Goal: Transaction & Acquisition: Book appointment/travel/reservation

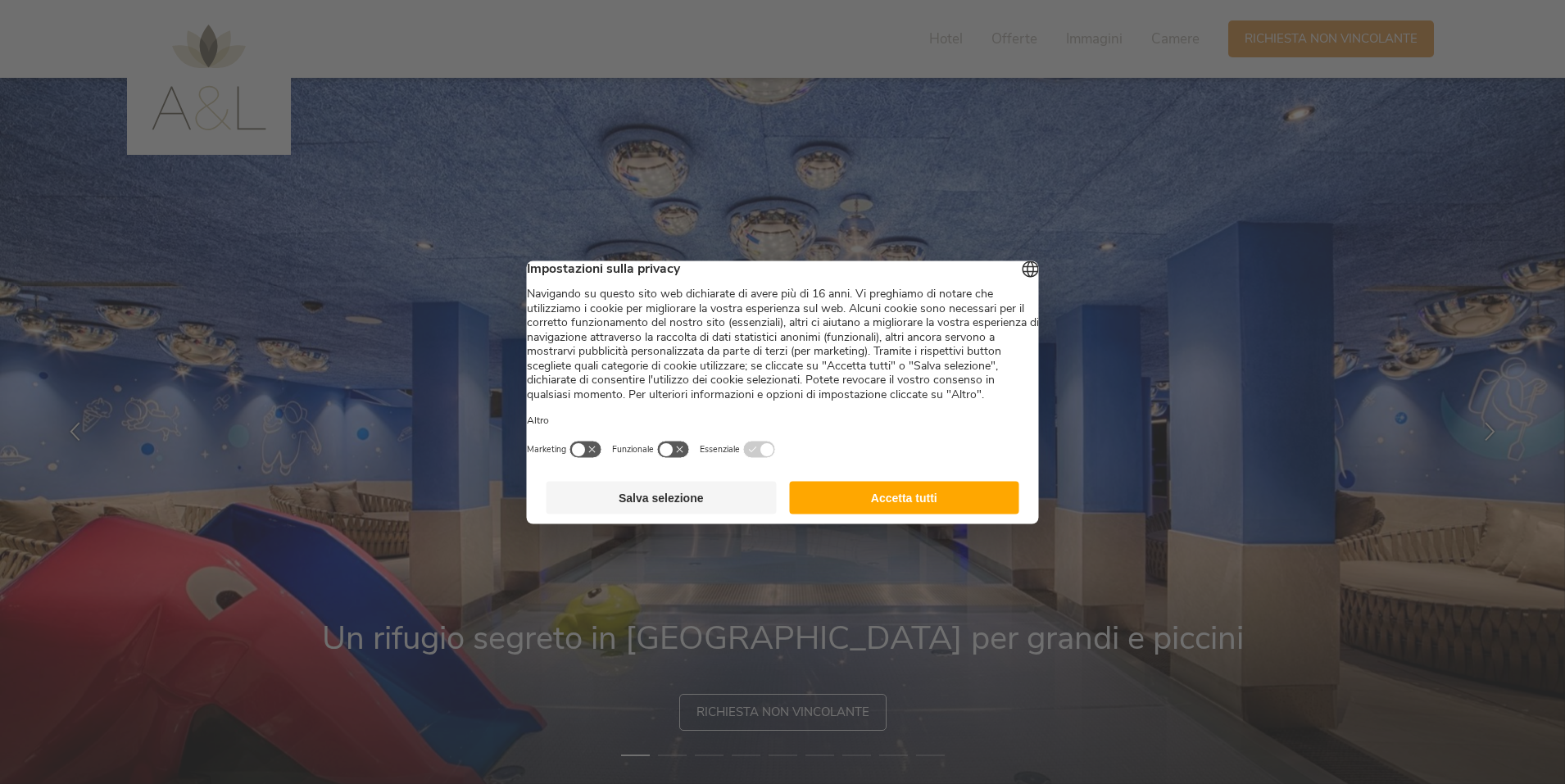
click at [733, 514] on button "Salva selezione" at bounding box center [661, 497] width 230 height 33
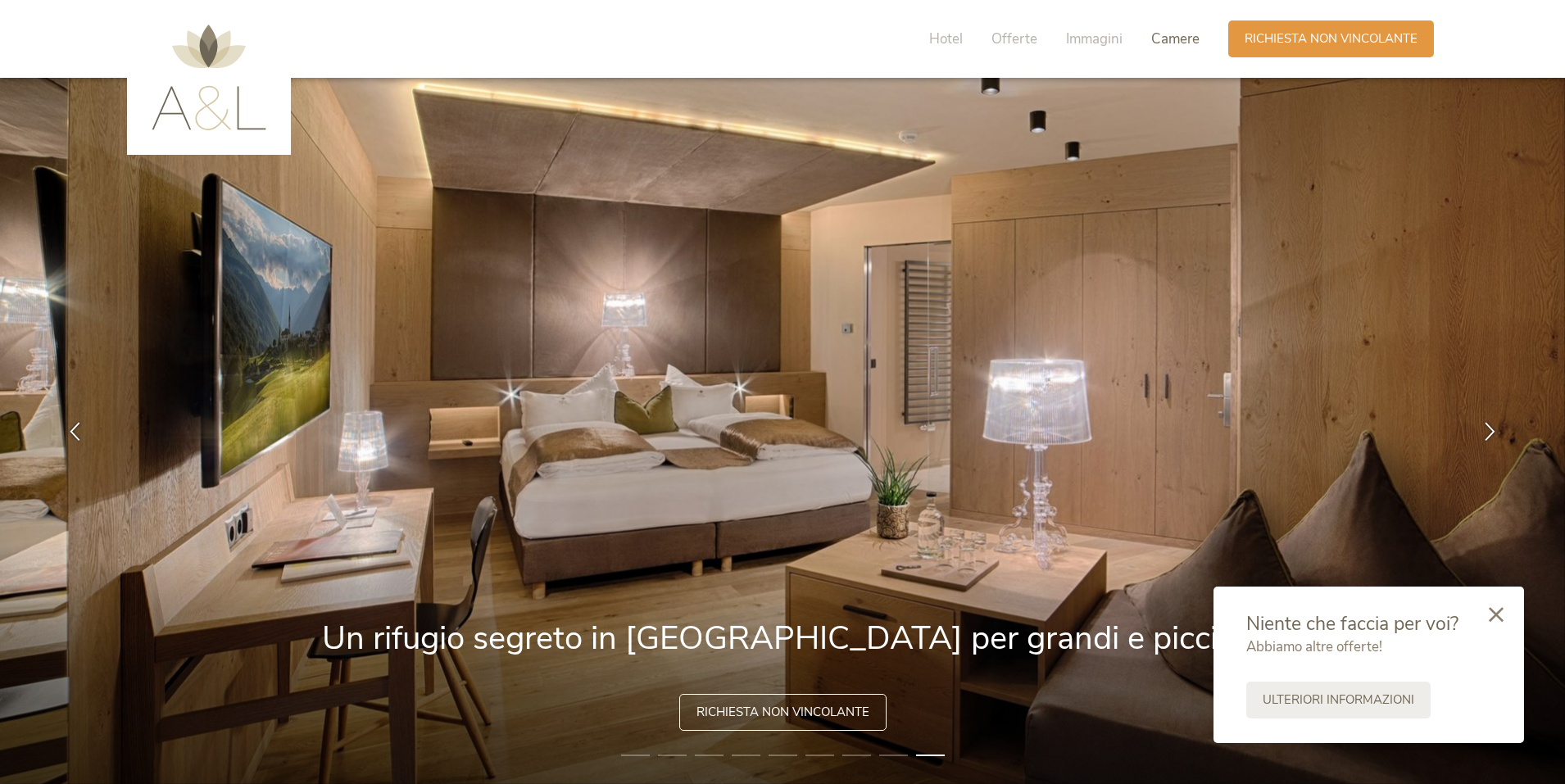
click at [1159, 38] on span "Camere" at bounding box center [1175, 38] width 48 height 19
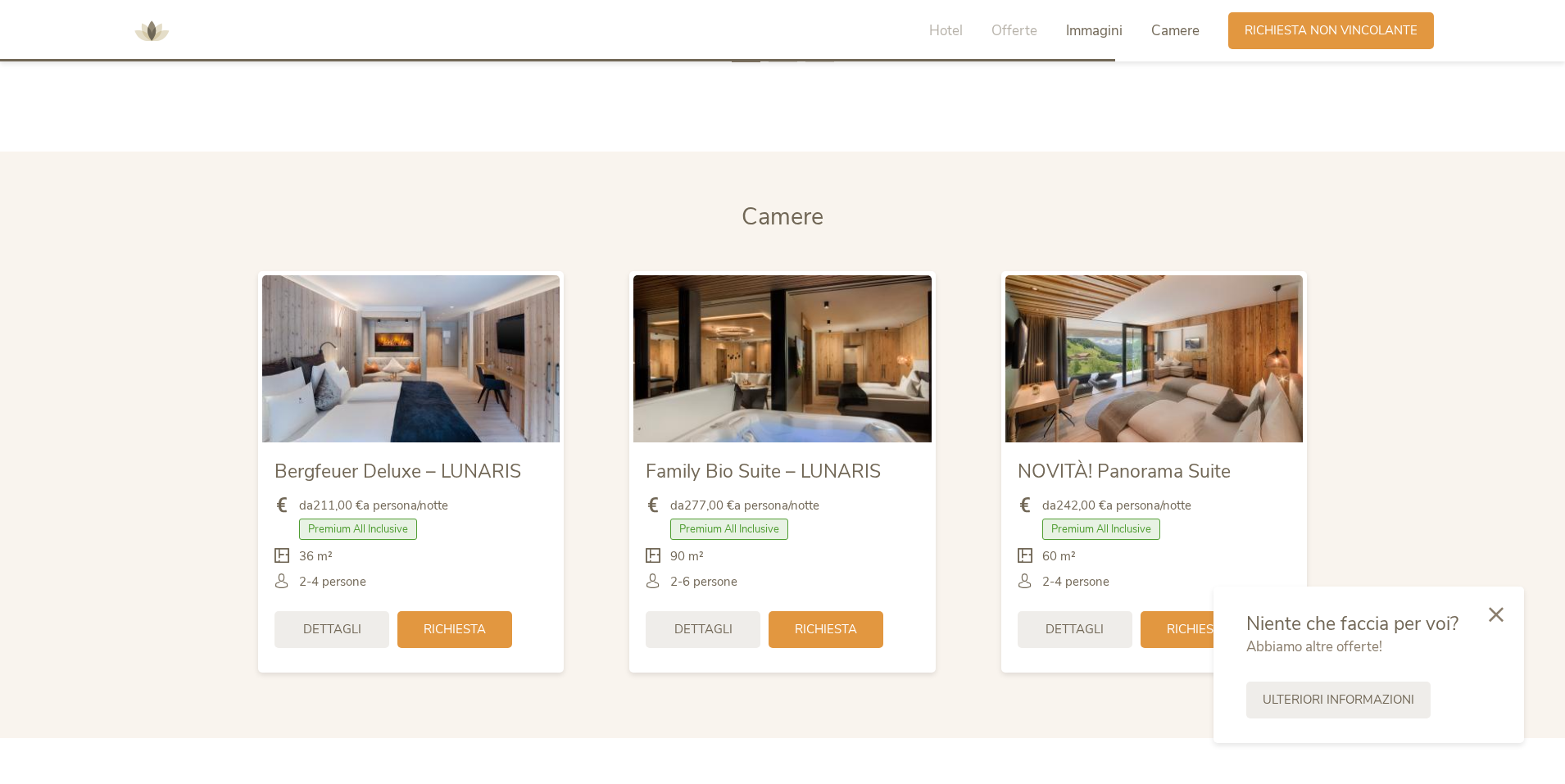
scroll to position [3930, 0]
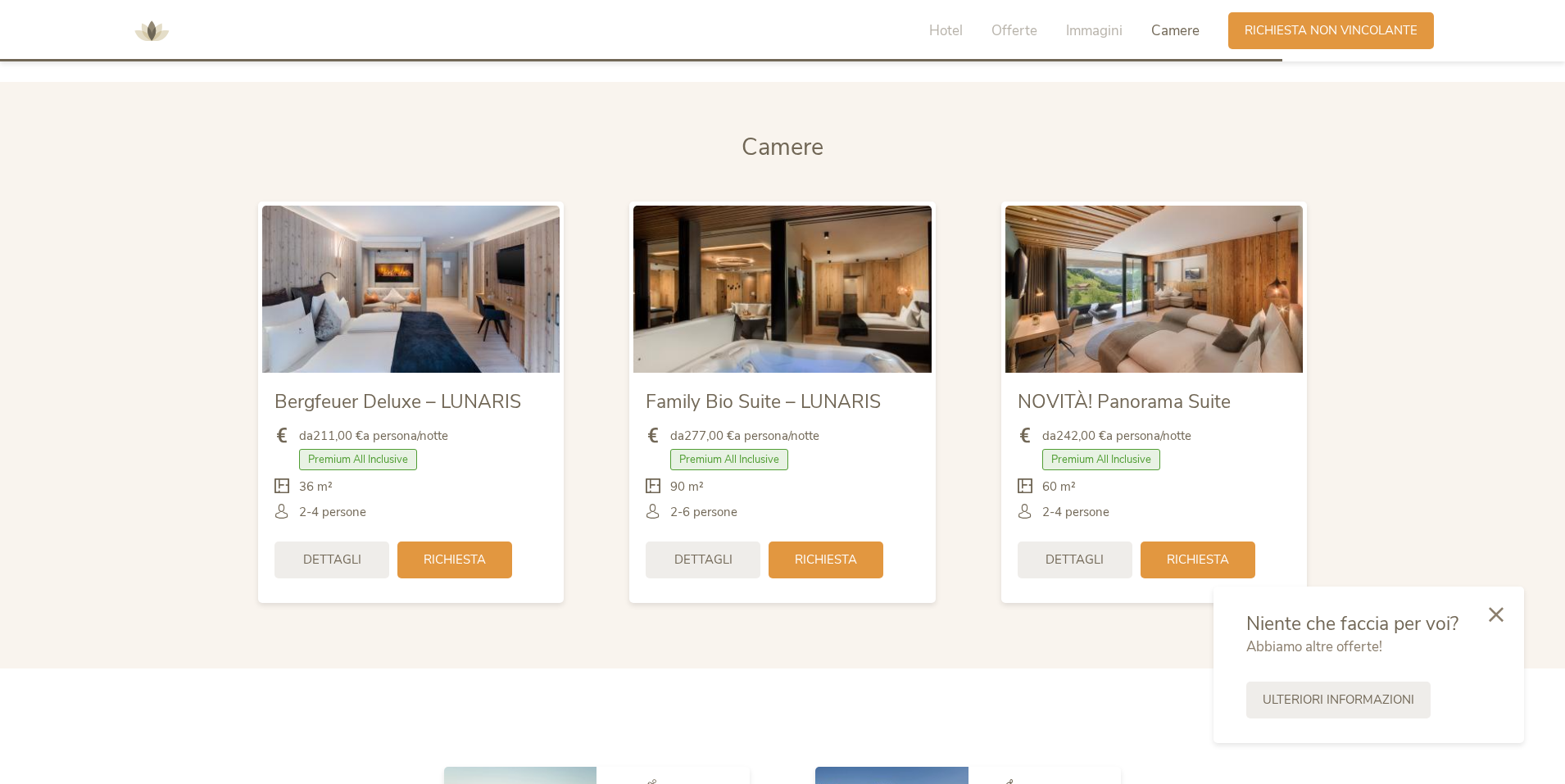
click at [1138, 300] on img at bounding box center [1154, 288] width 297 height 167
click at [1508, 616] on div at bounding box center [1496, 614] width 55 height 58
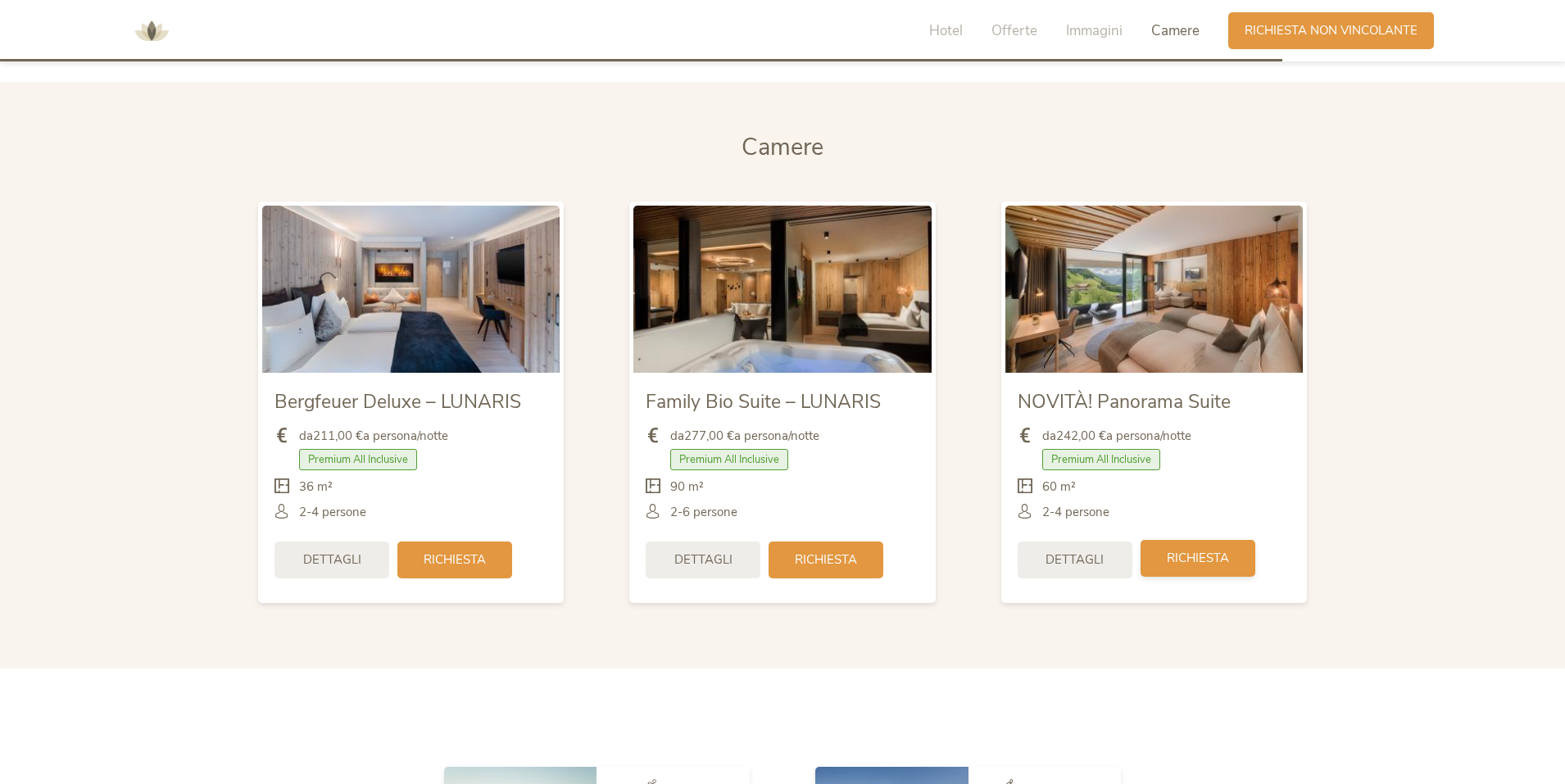
click at [1180, 554] on span "Richiesta" at bounding box center [1198, 557] width 62 height 17
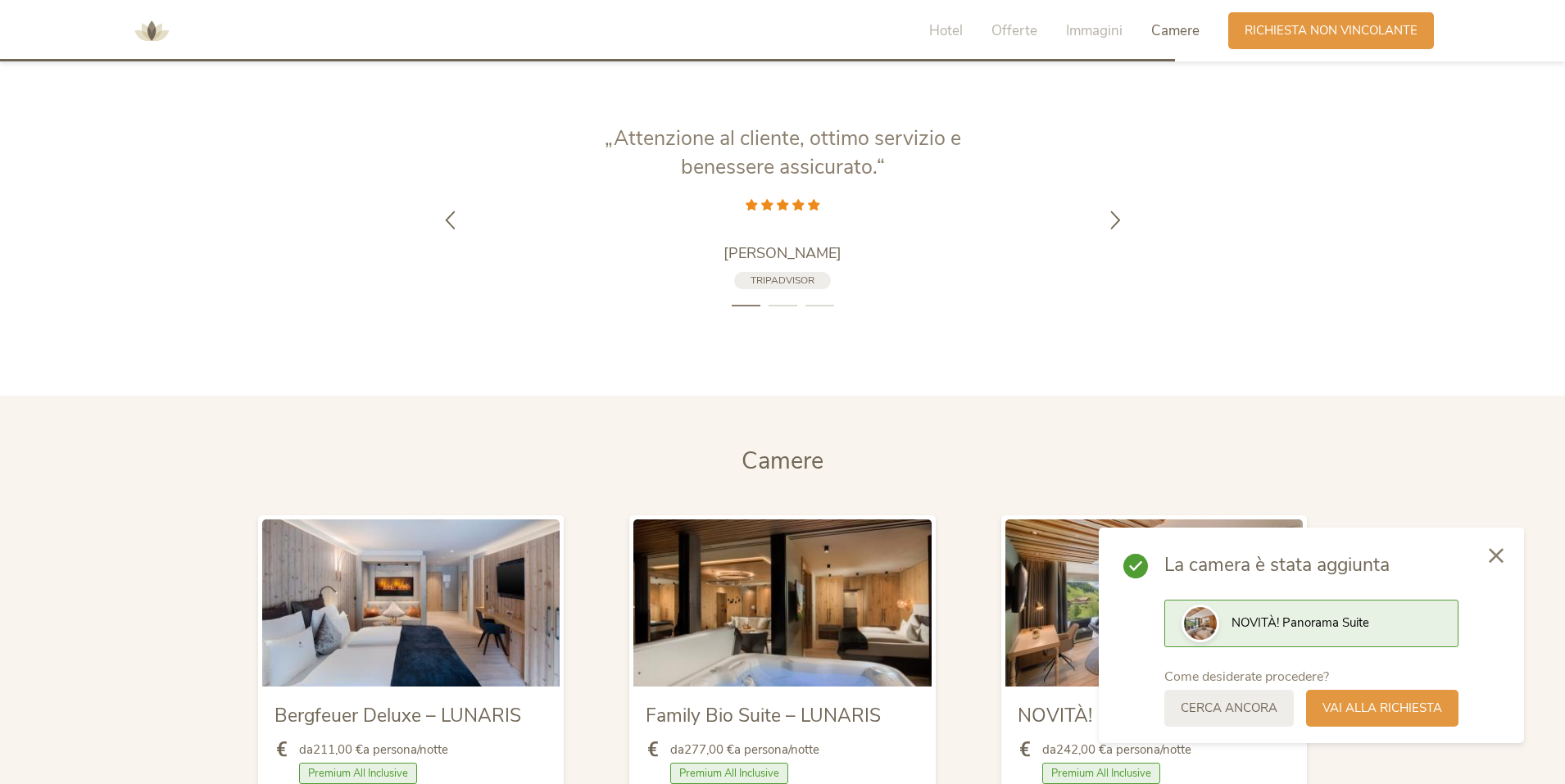
scroll to position [3602, 0]
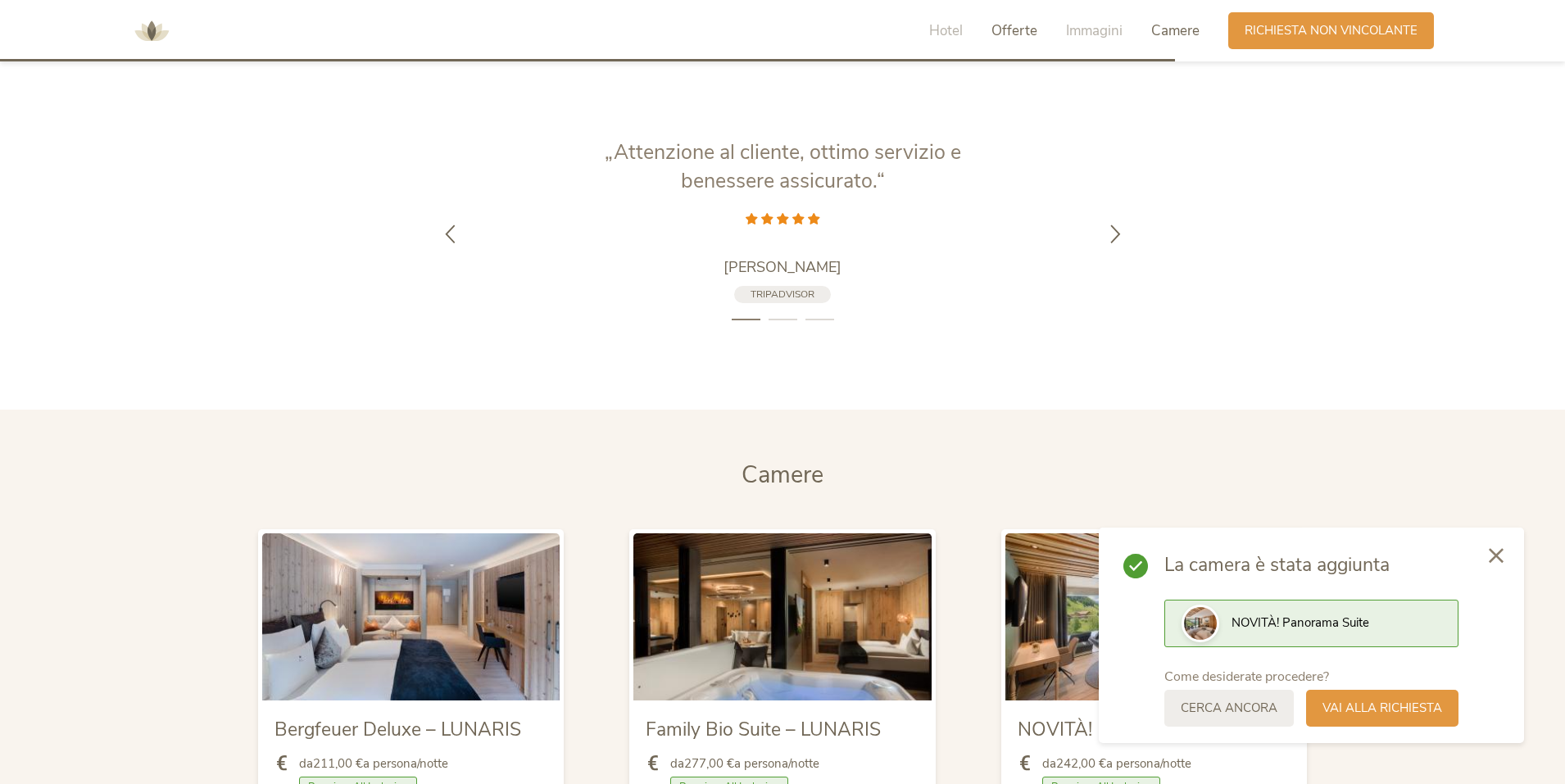
click at [1000, 35] on span "Offerte" at bounding box center [1014, 30] width 46 height 19
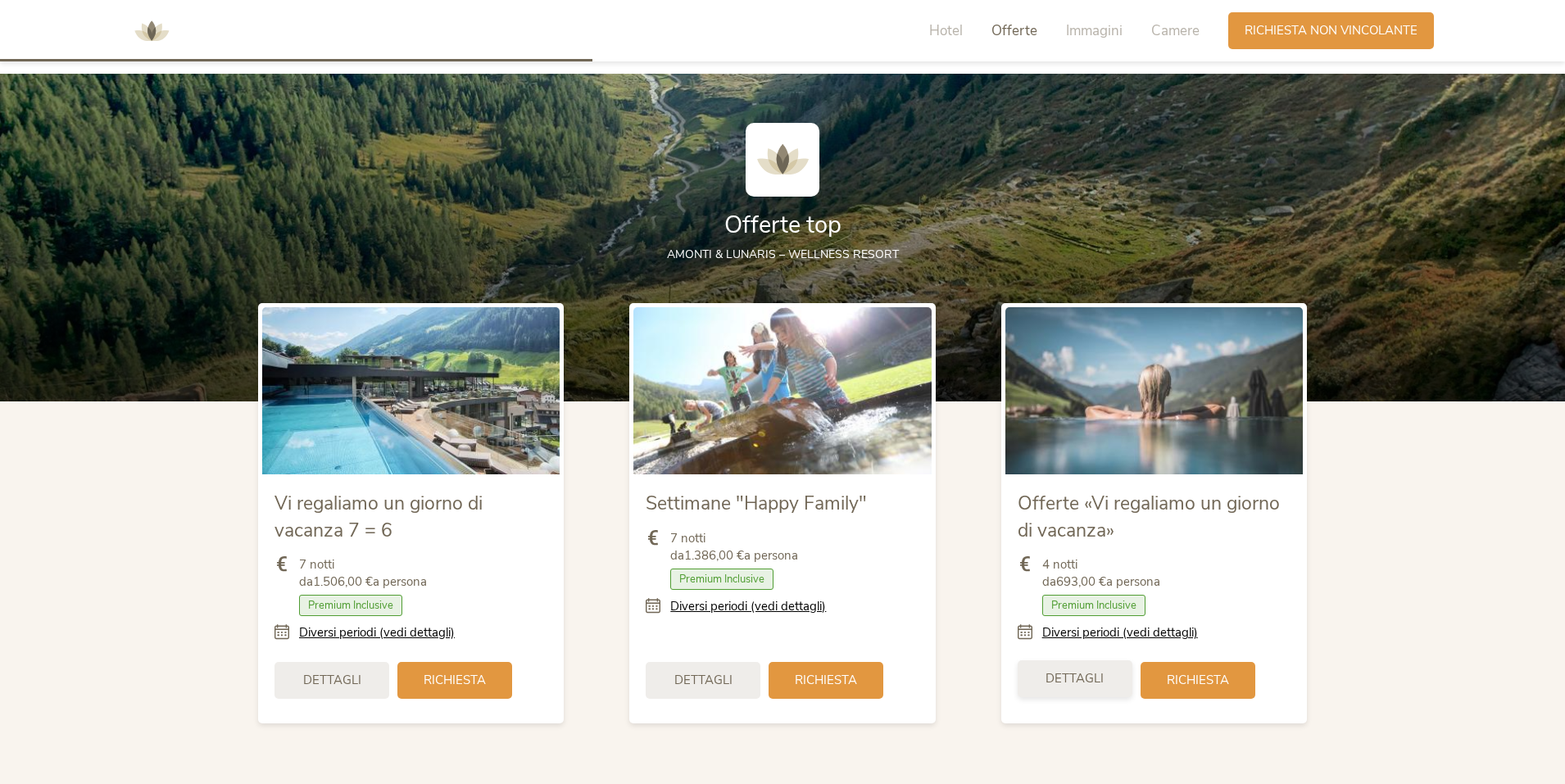
scroll to position [1813, 0]
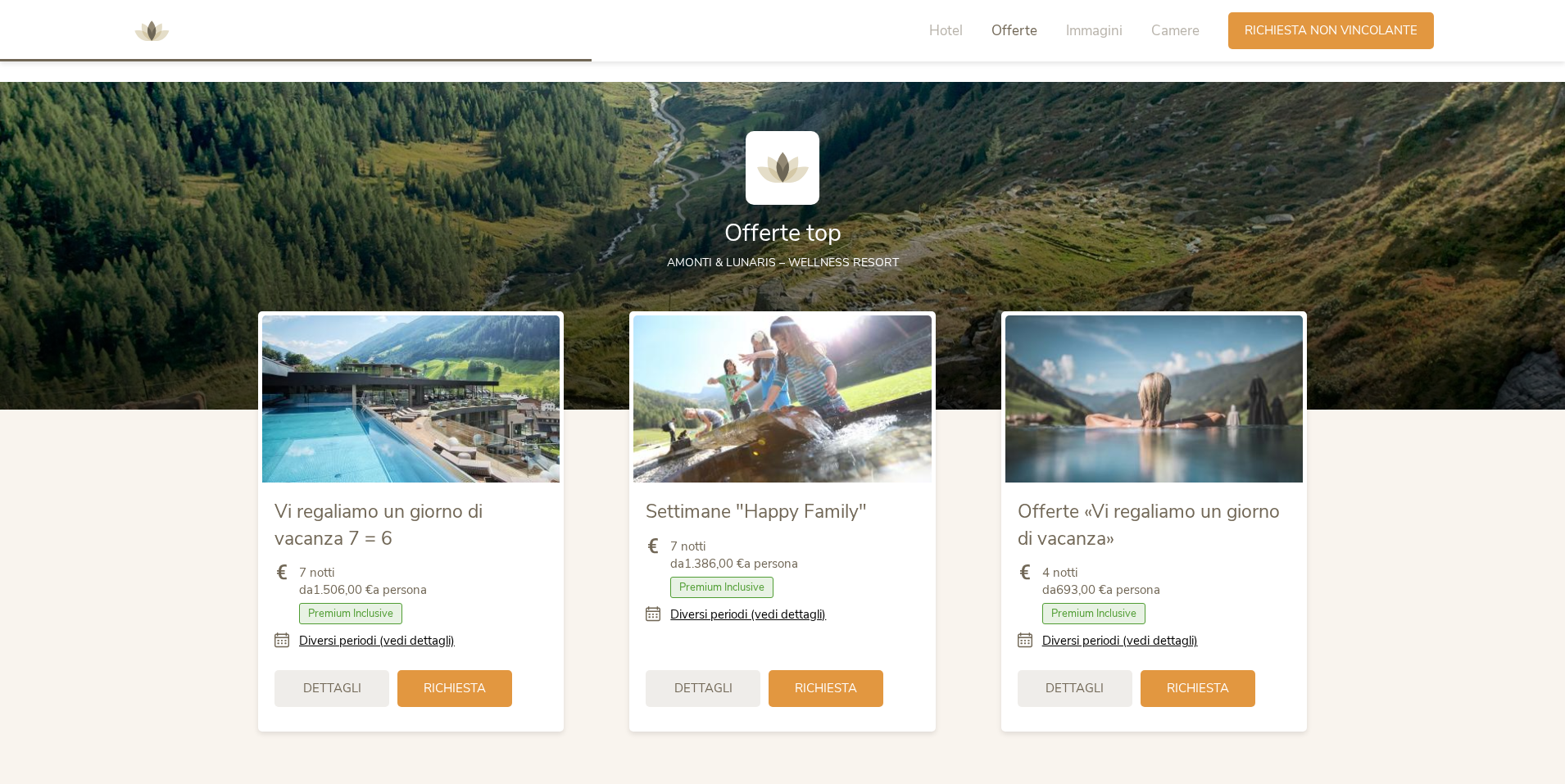
click at [282, 642] on icon at bounding box center [287, 640] width 25 height 17
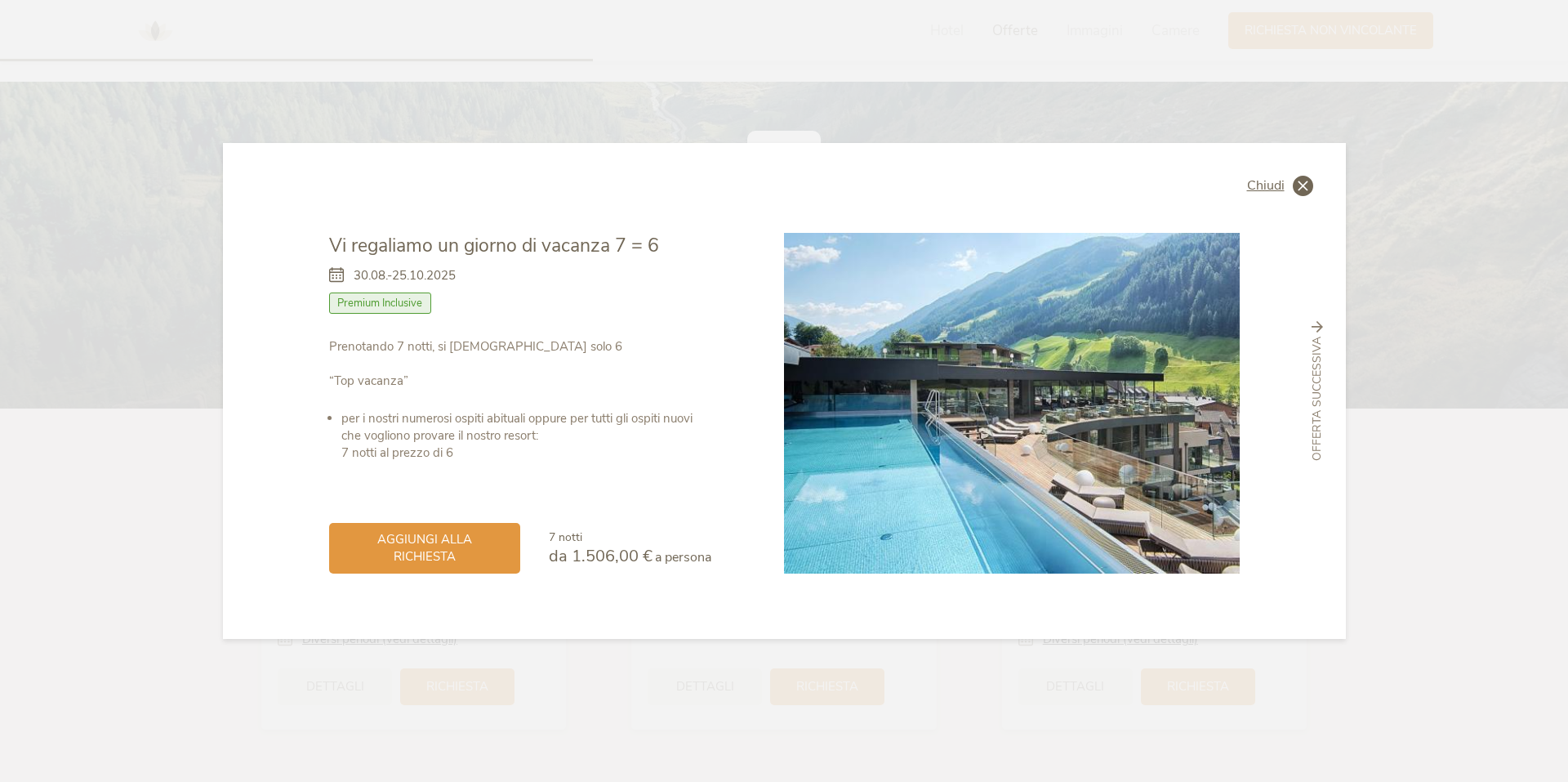
click at [1307, 189] on icon at bounding box center [1303, 185] width 20 height 20
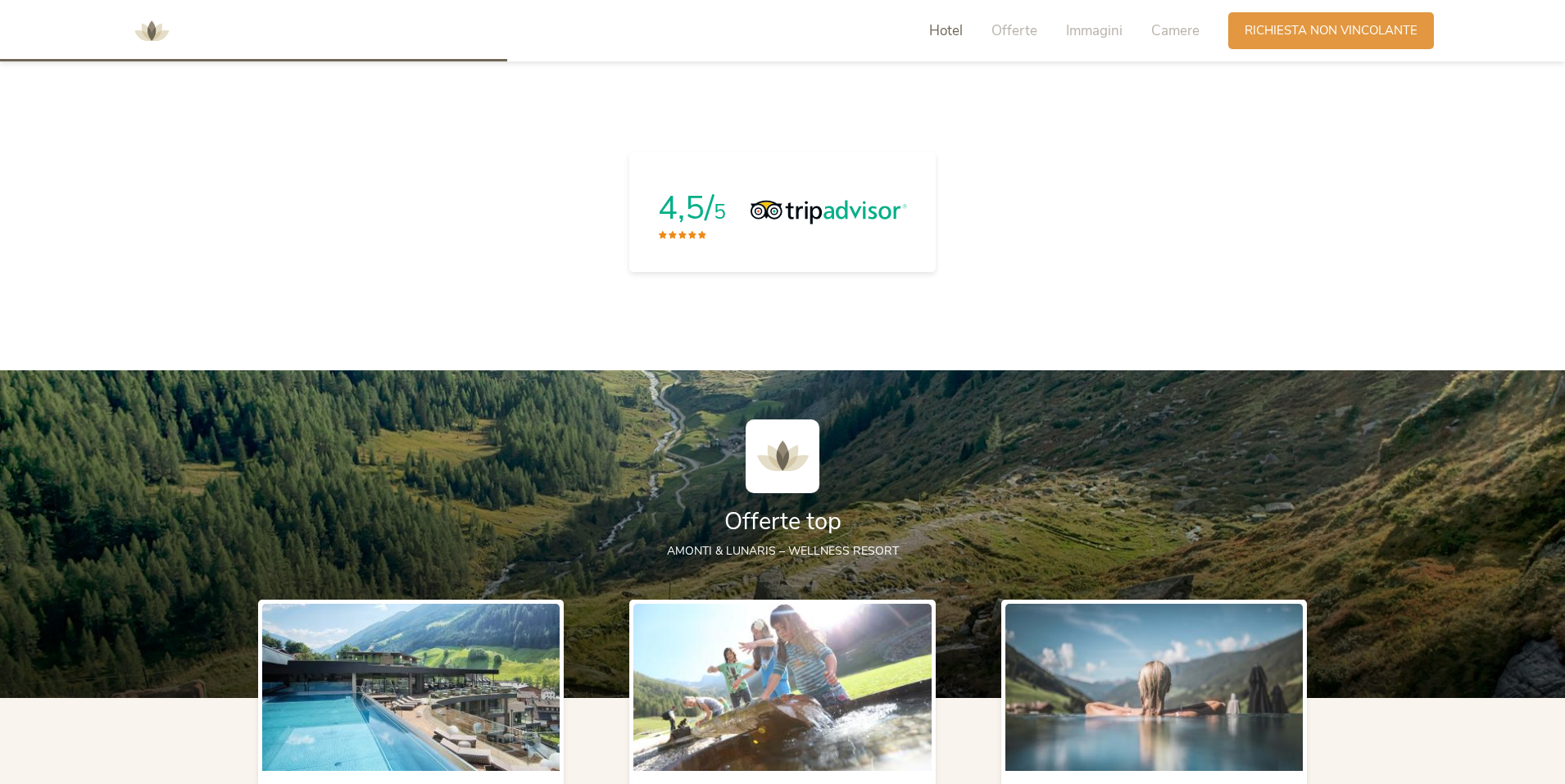
scroll to position [1486, 0]
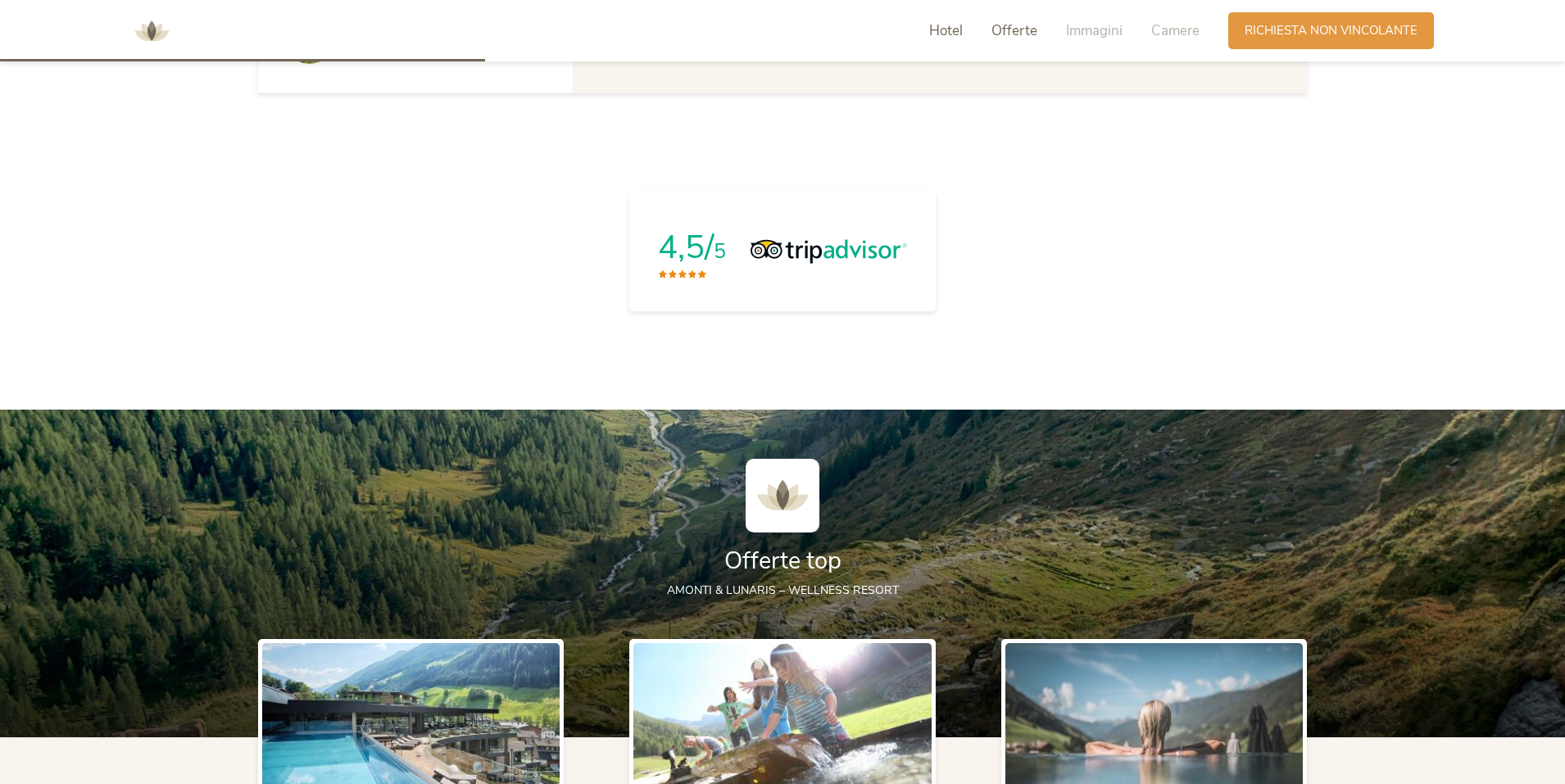
click at [1006, 29] on span "Offerte" at bounding box center [1014, 30] width 46 height 19
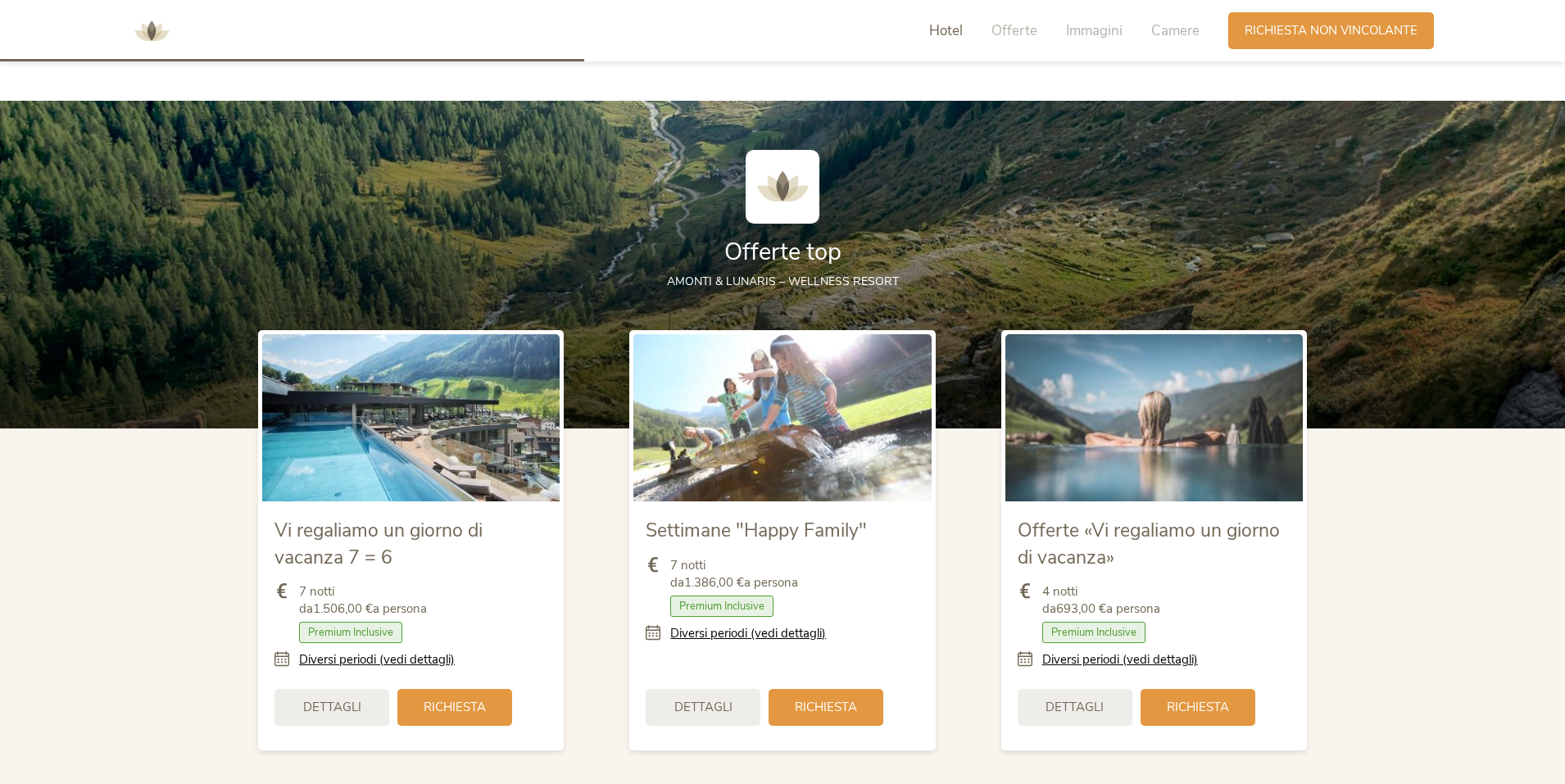
scroll to position [1813, 0]
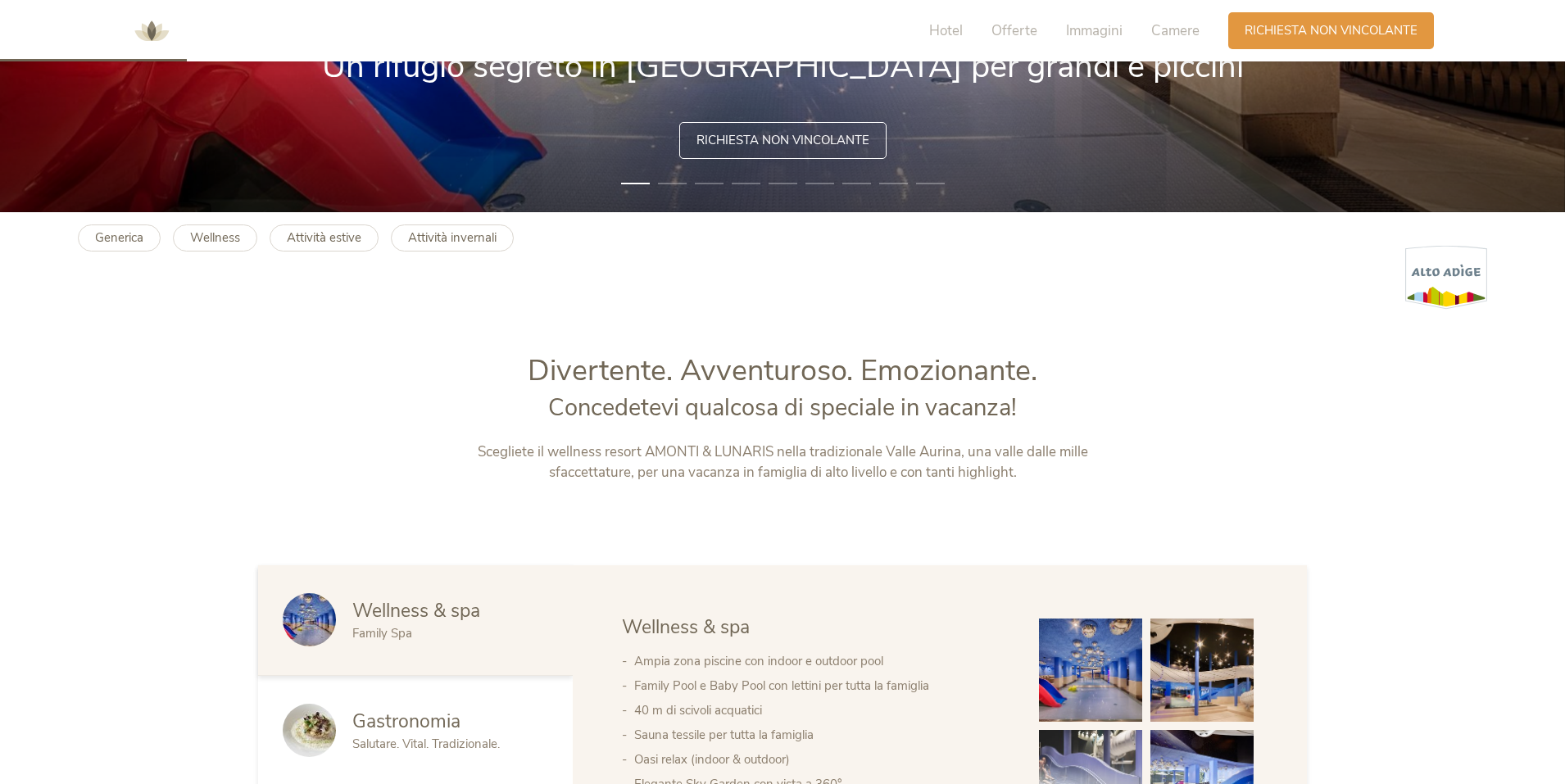
scroll to position [574, 0]
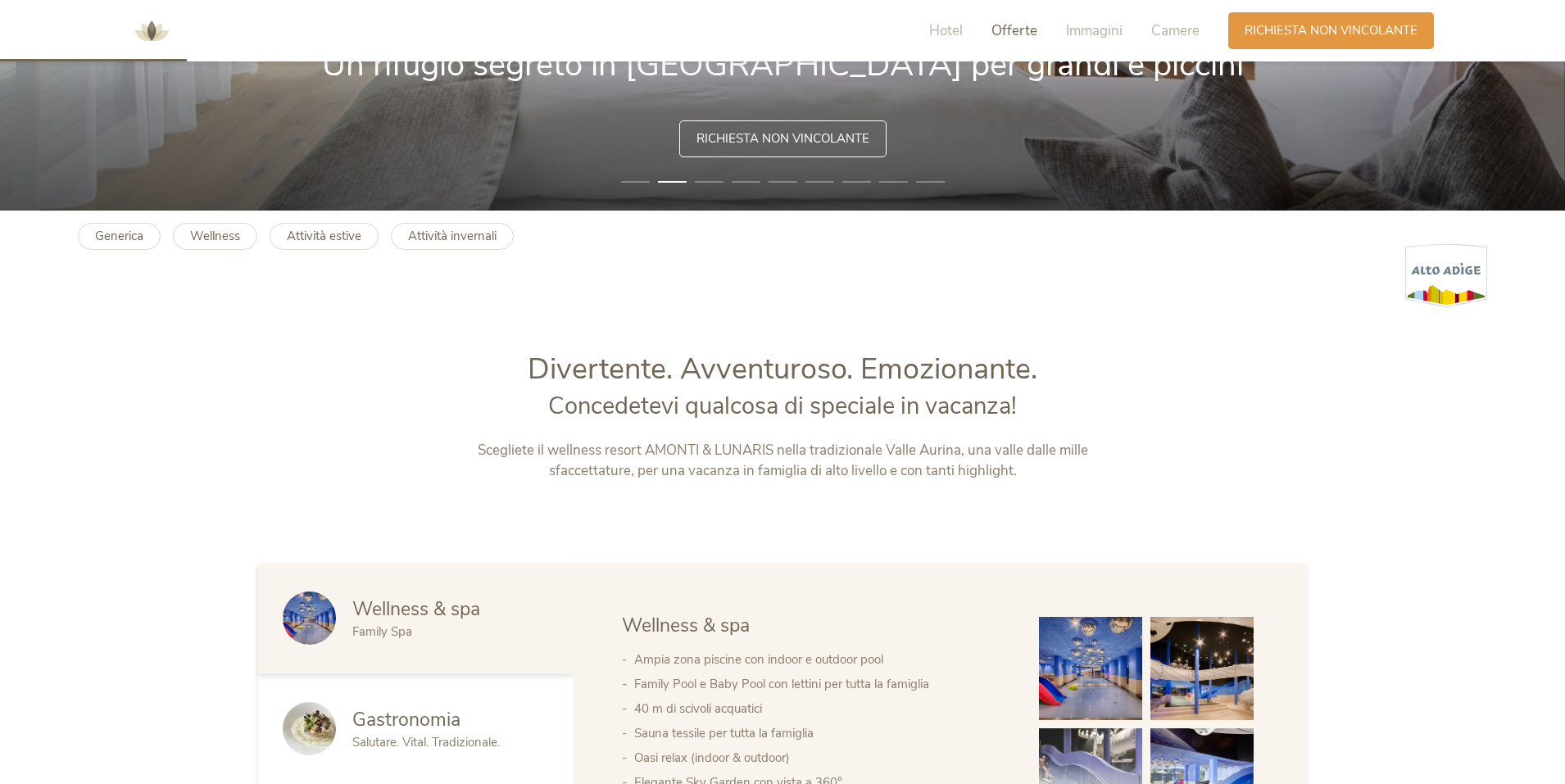
click at [1005, 32] on span "Offerte" at bounding box center [1014, 30] width 46 height 19
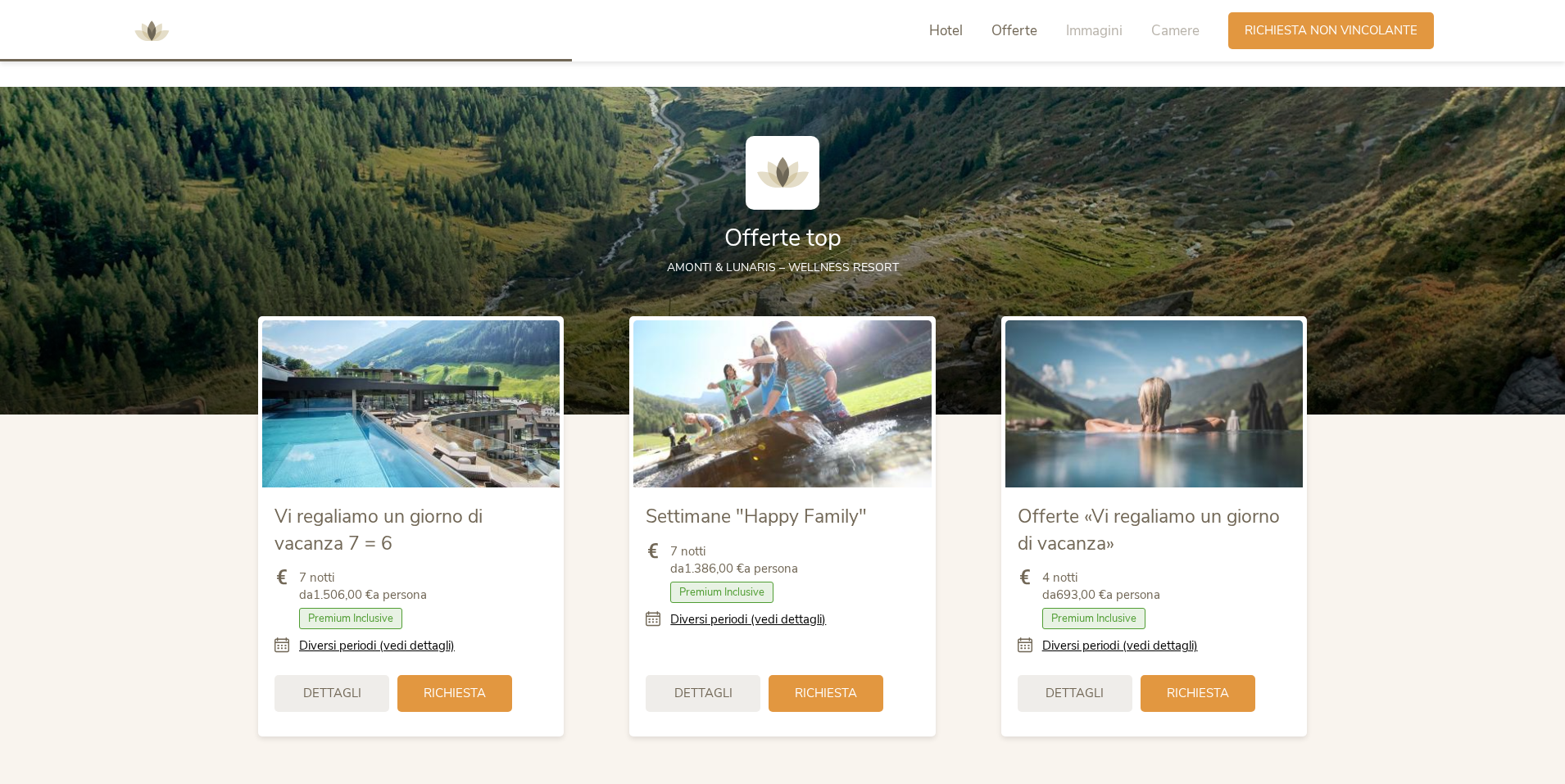
scroll to position [1813, 0]
